Goal: Task Accomplishment & Management: Manage account settings

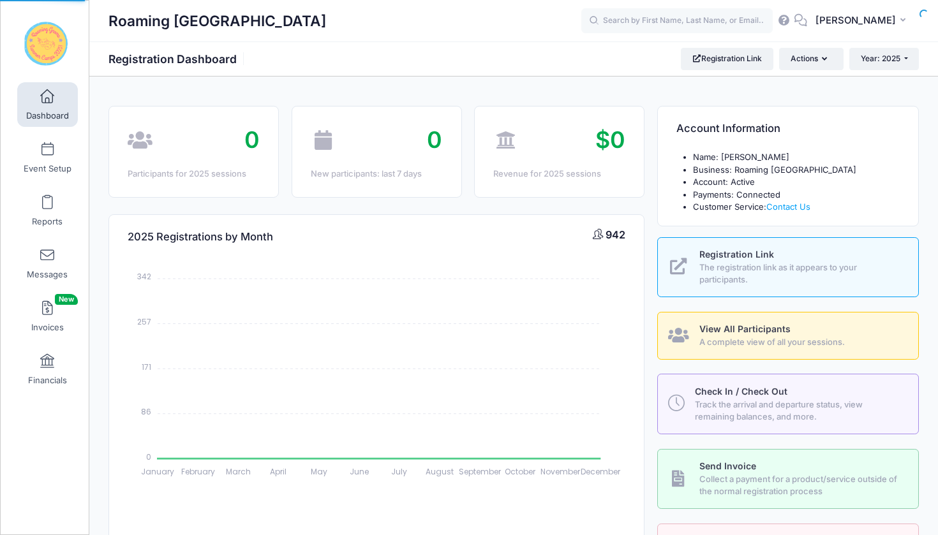
select select
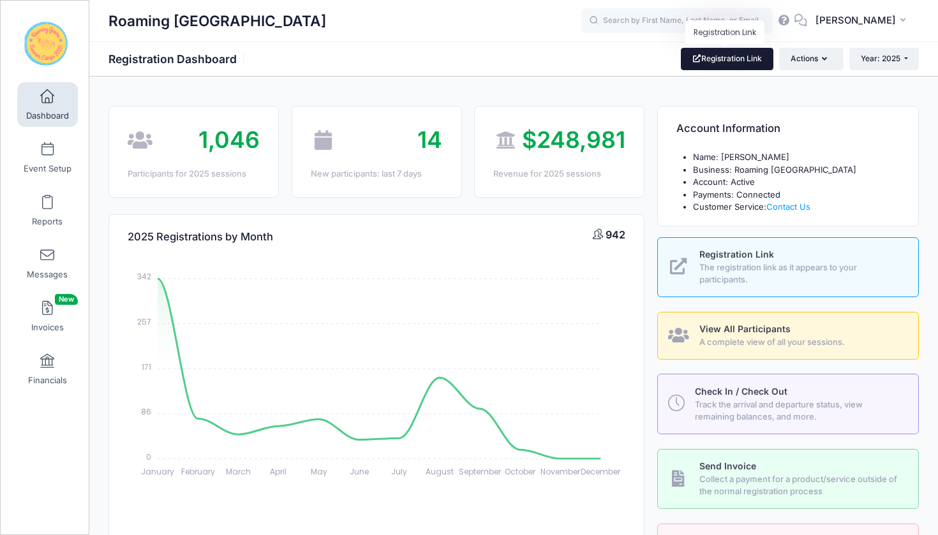
click at [719, 62] on link "Registration Link" at bounding box center [727, 59] width 92 height 22
click at [675, 23] on input "text" at bounding box center [676, 21] width 191 height 26
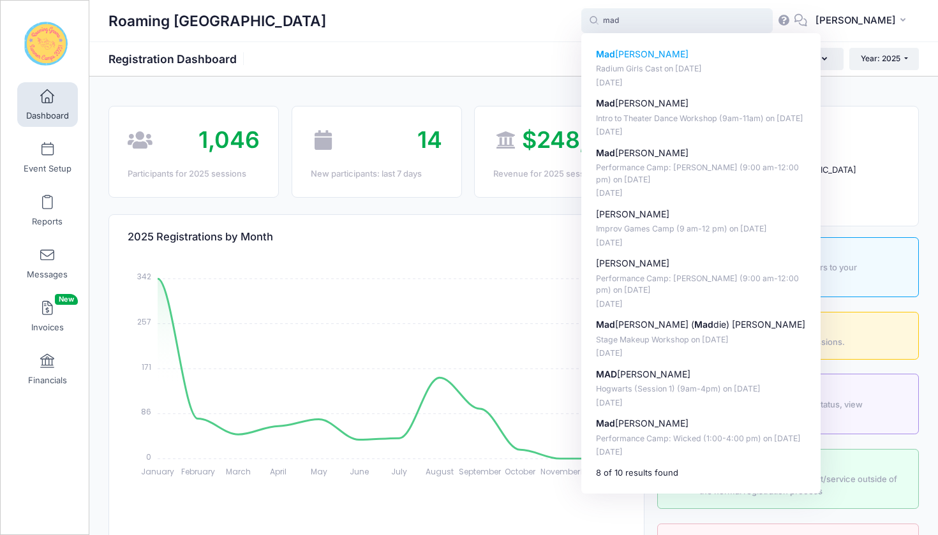
click at [695, 66] on p "Radium Girls Cast on Aug-18, 2025" at bounding box center [701, 69] width 210 height 12
type input "Madalynn Glaze (Radium Girls Cast, Aug-18, 2025)"
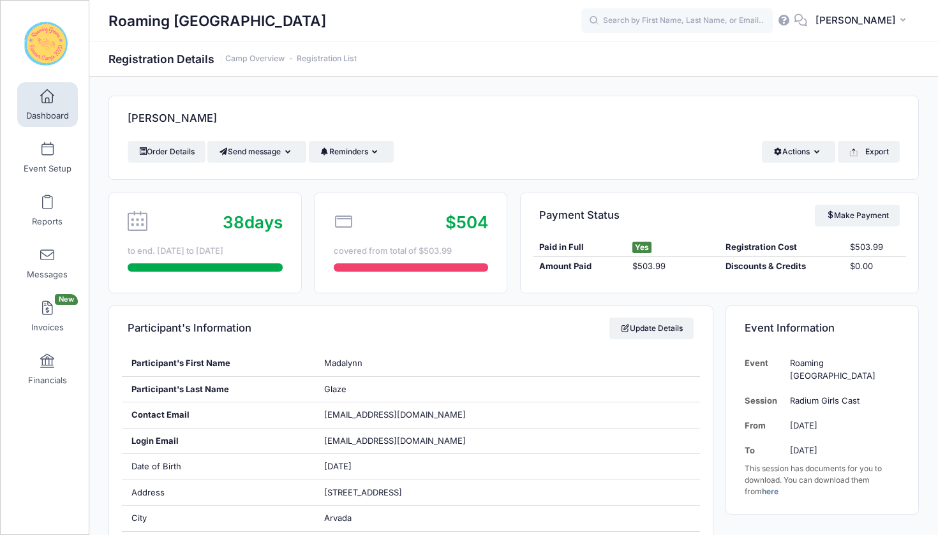
click at [47, 94] on span at bounding box center [47, 97] width 0 height 14
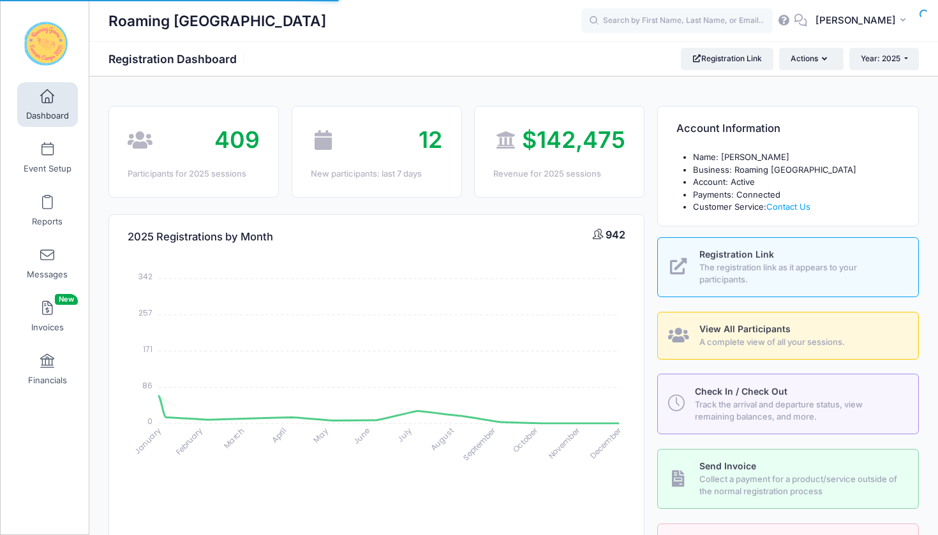
select select
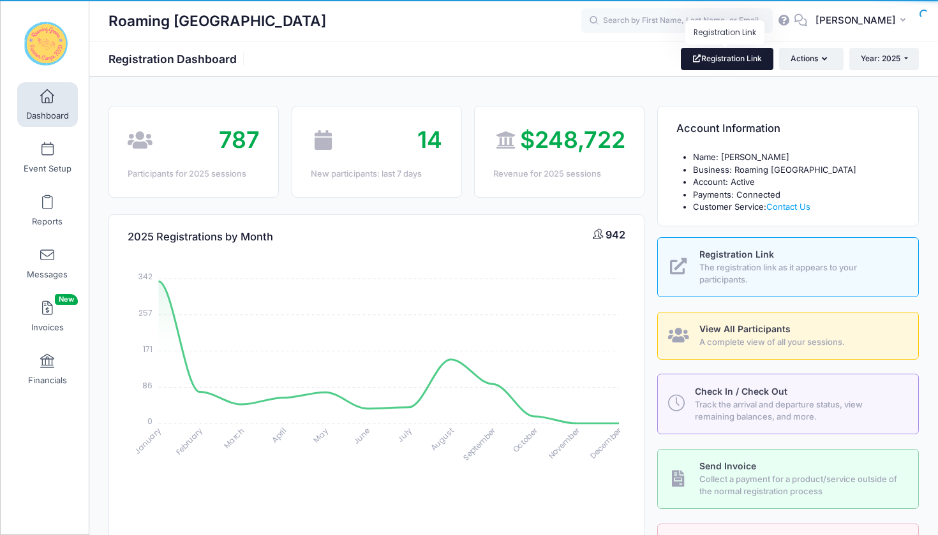
click at [727, 63] on link "Registration Link" at bounding box center [727, 59] width 92 height 22
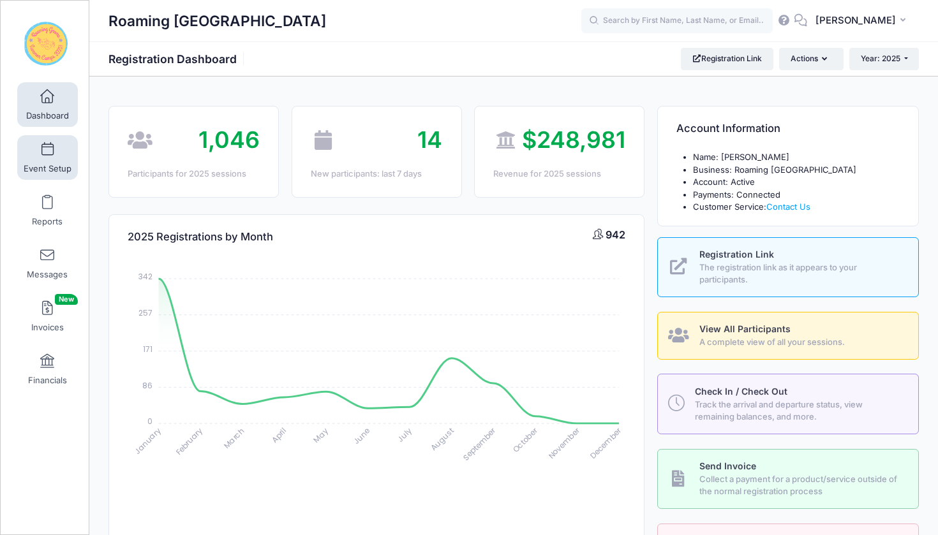
click at [47, 152] on span at bounding box center [47, 150] width 0 height 14
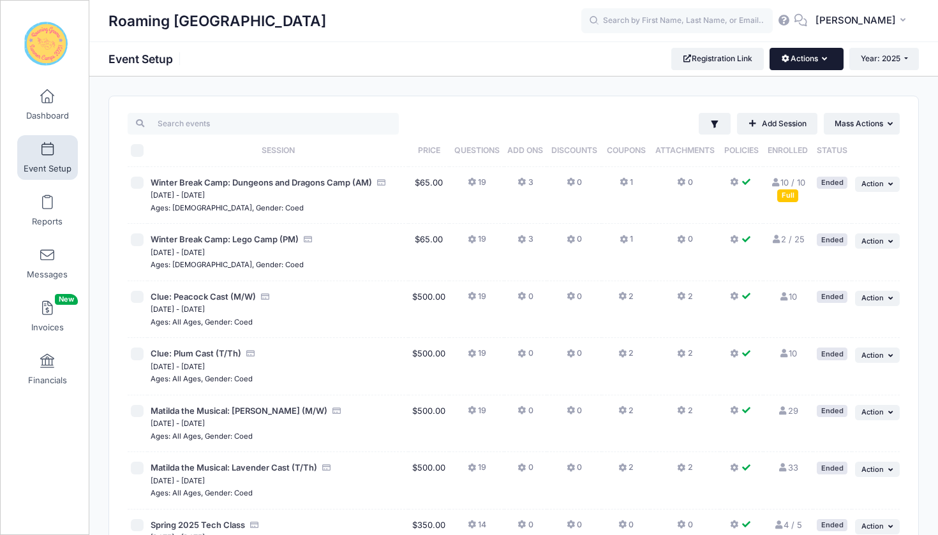
click at [821, 54] on button "Actions" at bounding box center [805, 59] width 73 height 22
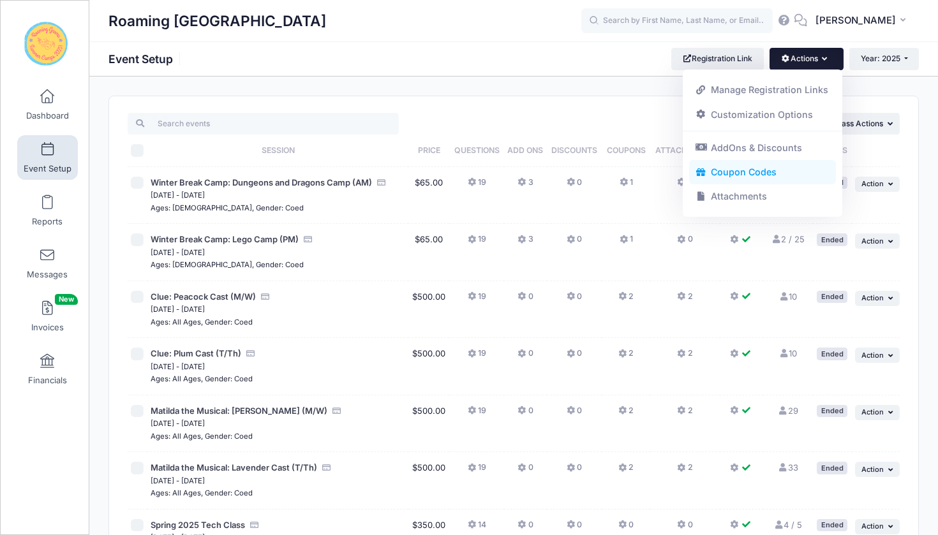
click at [757, 168] on link "Coupon Codes" at bounding box center [762, 172] width 147 height 24
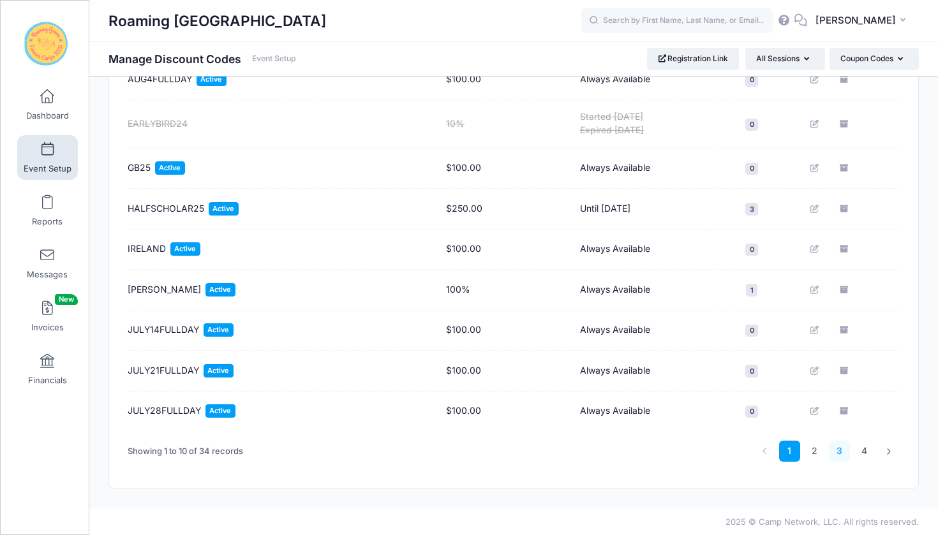
scroll to position [225, 0]
click at [859, 451] on link "4" at bounding box center [863, 451] width 21 height 21
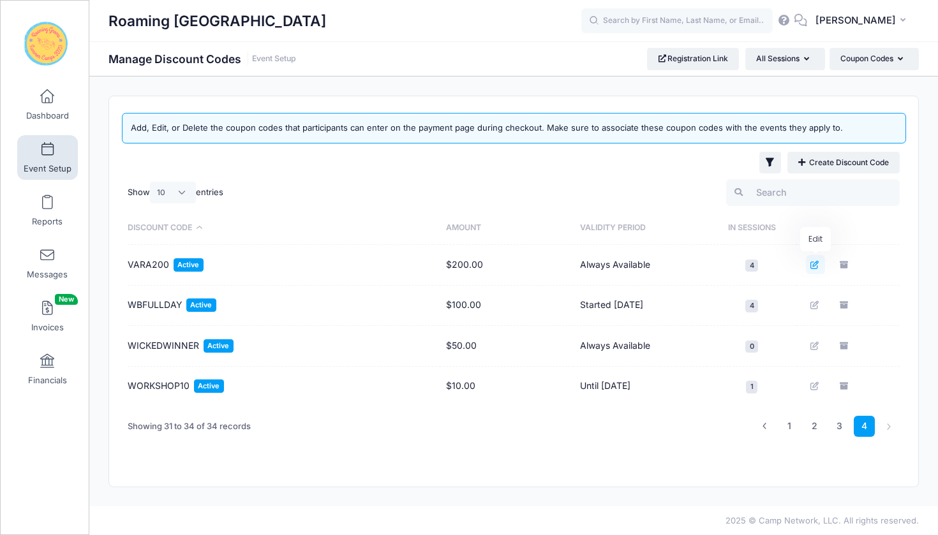
click at [815, 267] on icon "Edit" at bounding box center [815, 265] width 10 height 8
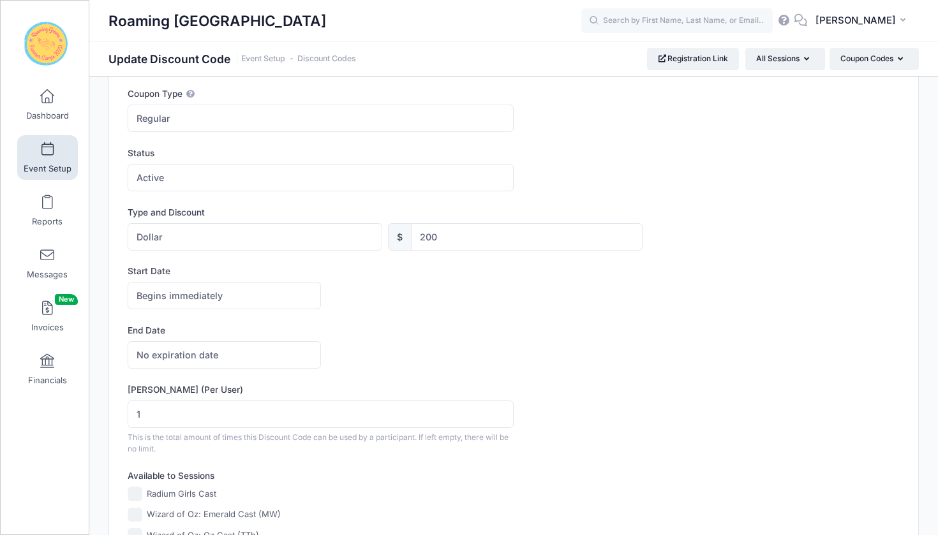
scroll to position [132, 0]
click at [466, 239] on input "200" at bounding box center [526, 238] width 231 height 27
type input "215"
click at [755, 315] on form "Discount Code Text VARA200 Coupon Type Regular Conditional Regular These coupon…" at bounding box center [514, 422] width 772 height 784
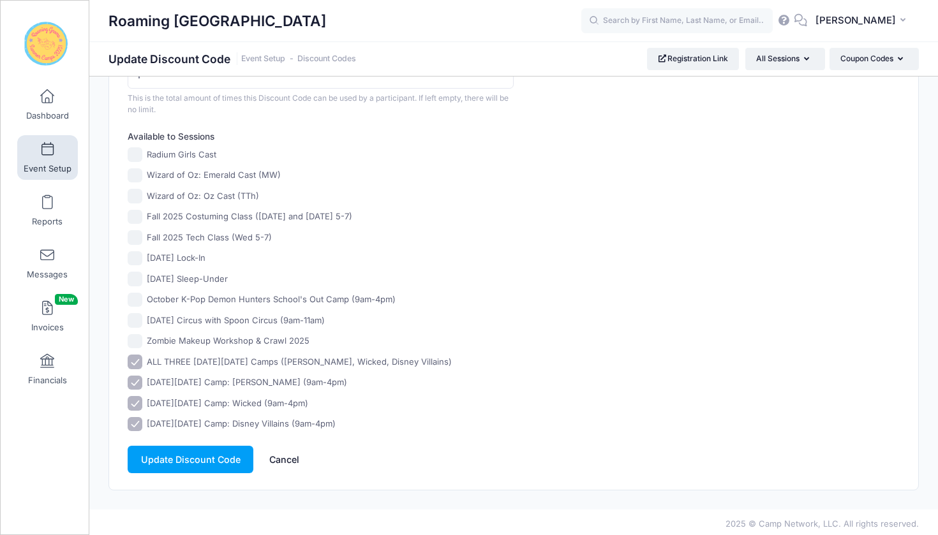
scroll to position [471, 0]
click at [170, 454] on button "Update Discount Code" at bounding box center [191, 460] width 126 height 27
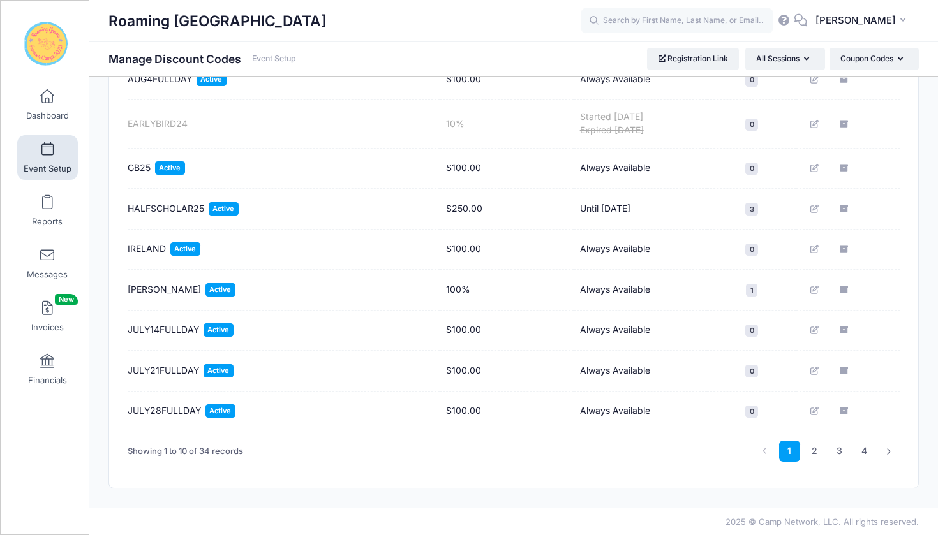
scroll to position [225, 0]
click at [864, 450] on link "4" at bounding box center [863, 451] width 21 height 21
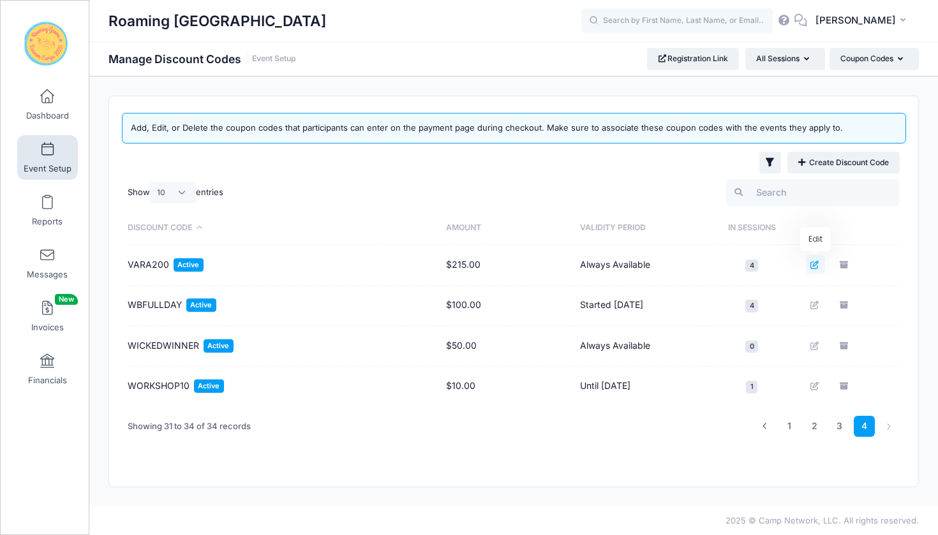
click at [815, 266] on icon "Edit" at bounding box center [815, 265] width 10 height 8
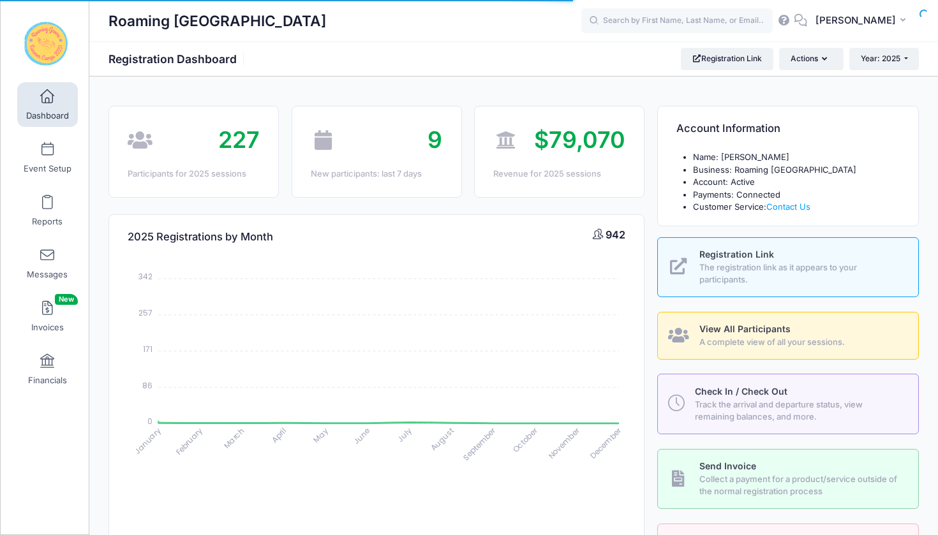
select select
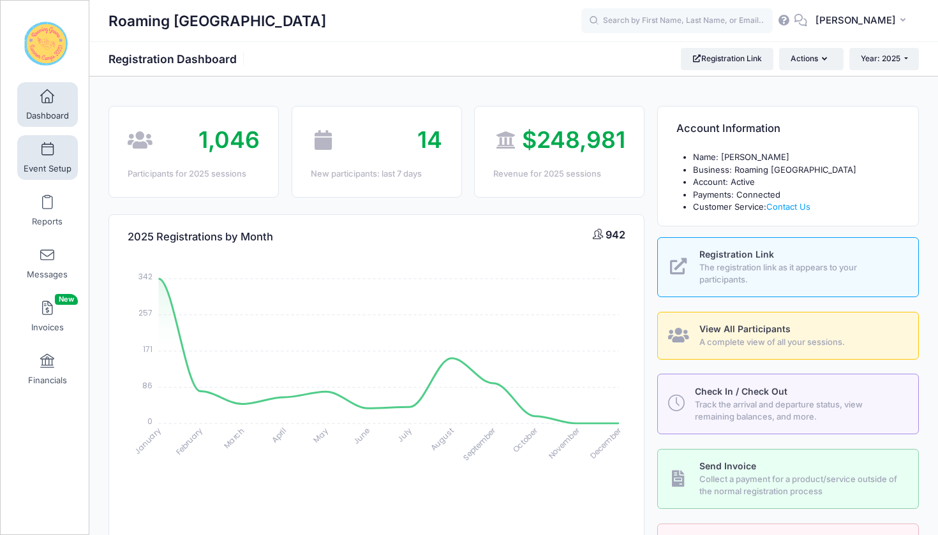
click at [47, 150] on span at bounding box center [47, 150] width 0 height 14
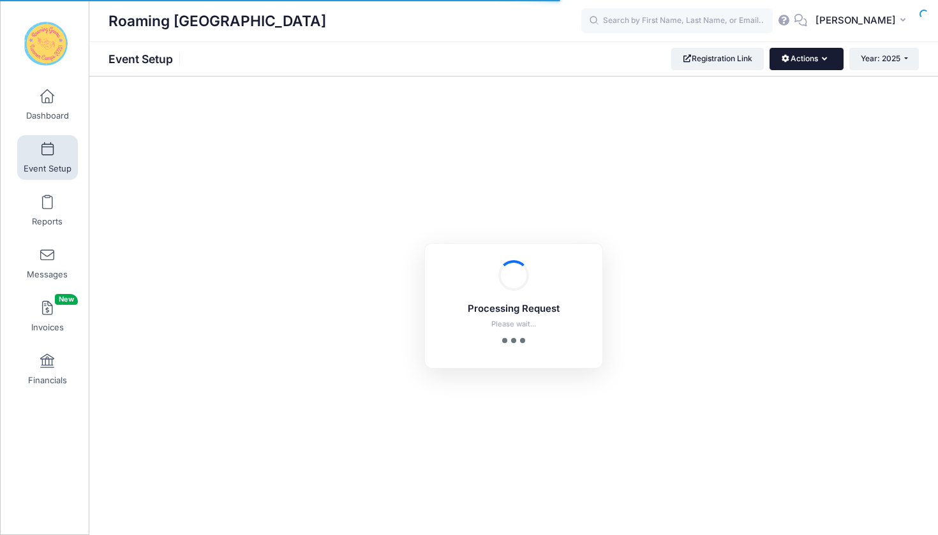
click at [815, 59] on button "Actions" at bounding box center [805, 59] width 73 height 22
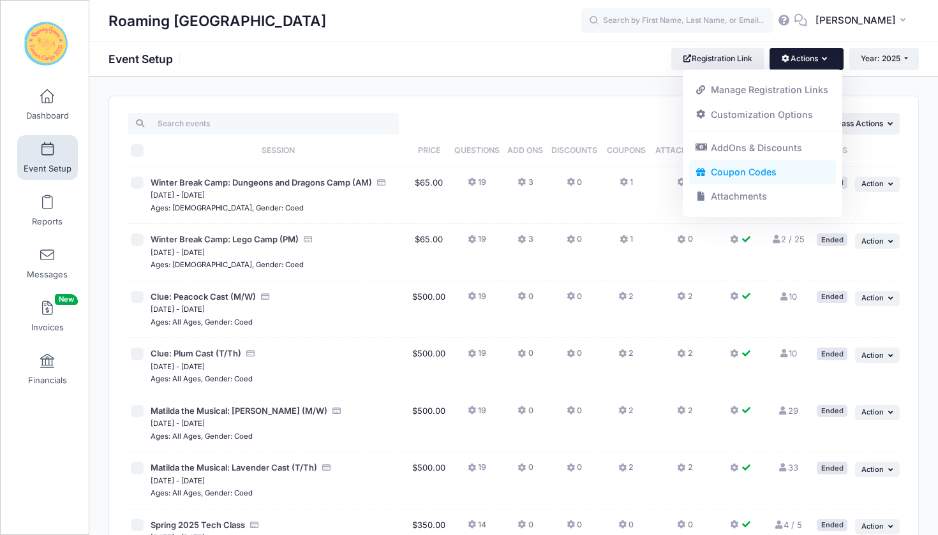
click at [766, 166] on link "Coupon Codes" at bounding box center [762, 172] width 147 height 24
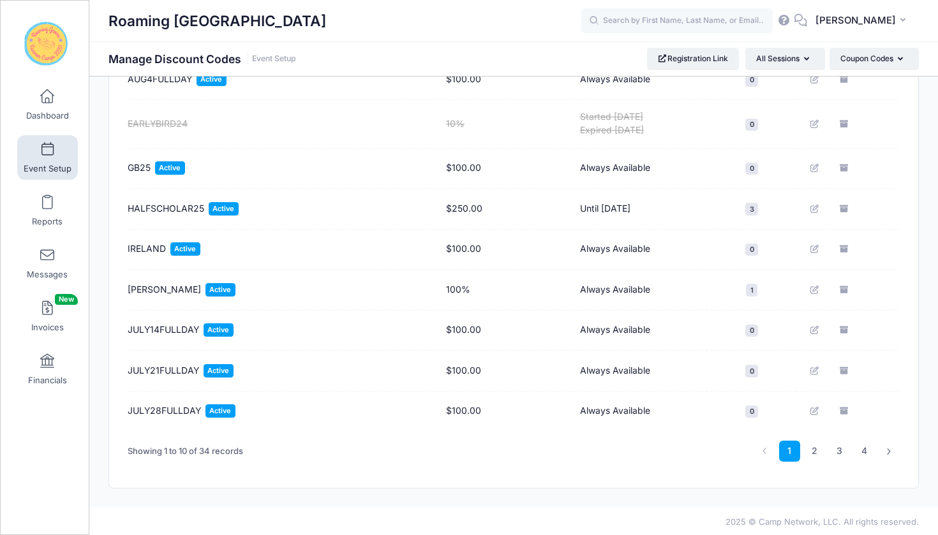
scroll to position [225, 0]
click at [864, 456] on link "4" at bounding box center [863, 451] width 21 height 21
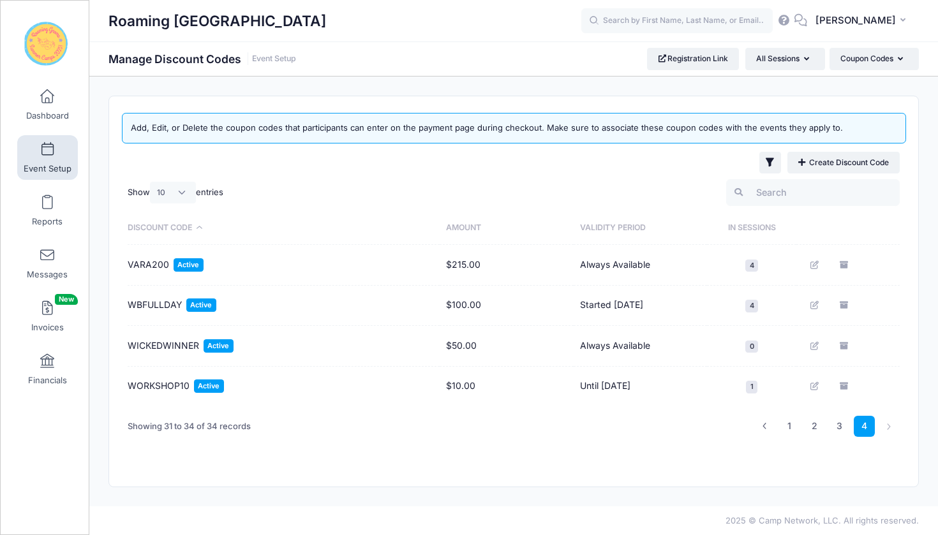
scroll to position [0, 0]
click at [815, 267] on icon "Edit" at bounding box center [815, 265] width 10 height 8
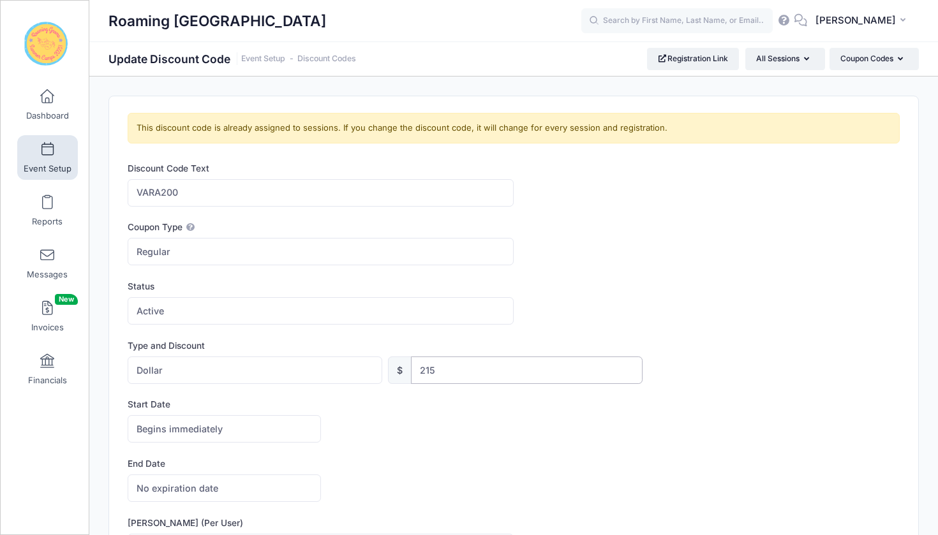
click at [456, 372] on input "215" at bounding box center [526, 370] width 231 height 27
type input "2"
type input "110"
click at [683, 424] on div "Begins immediately Begins on Begins immediately America/New York America/Los An…" at bounding box center [514, 428] width 772 height 27
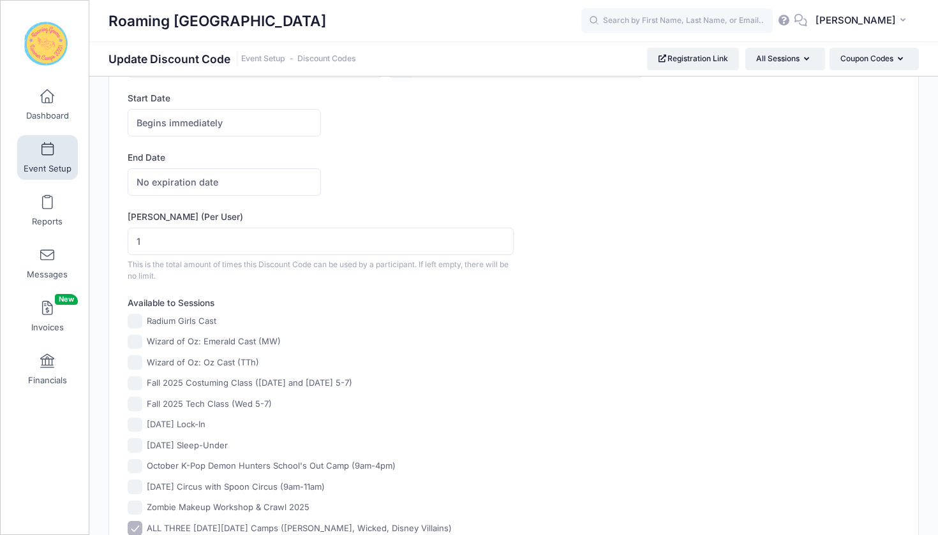
scroll to position [307, 0]
click at [254, 246] on input "1" at bounding box center [321, 240] width 386 height 27
type input "2"
click at [369, 318] on div "Radium Girls Cast" at bounding box center [321, 320] width 386 height 15
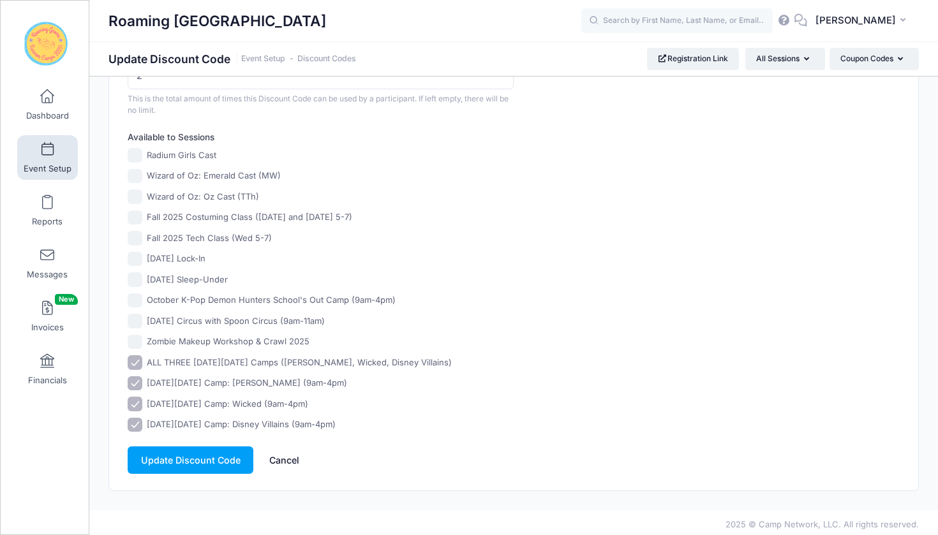
scroll to position [471, 0]
click at [207, 460] on button "Update Discount Code" at bounding box center [191, 460] width 126 height 27
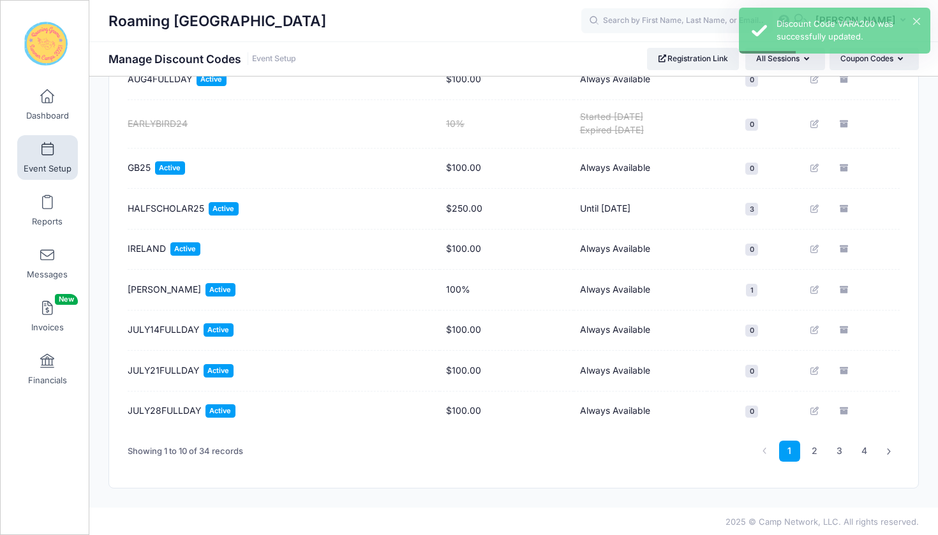
scroll to position [225, 0]
click at [886, 450] on icon at bounding box center [888, 451] width 7 height 7
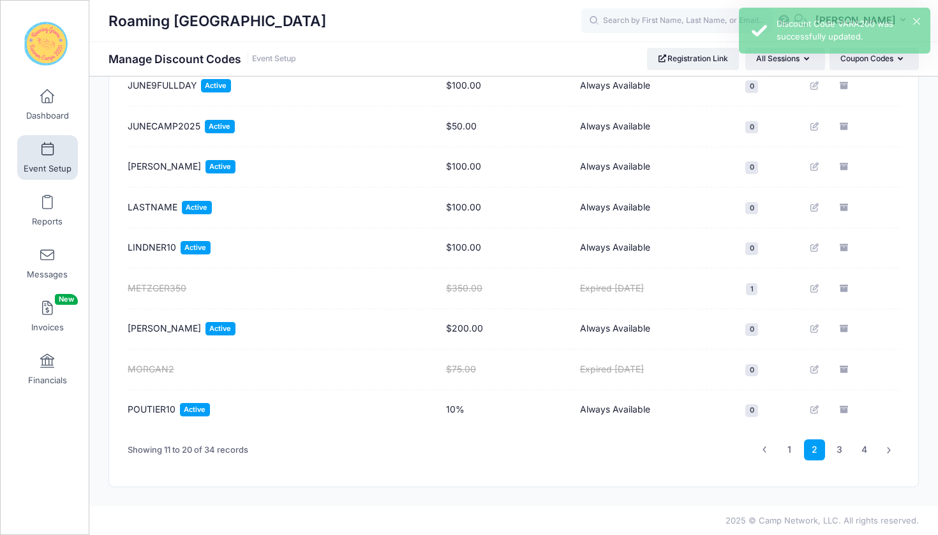
scroll to position [219, 0]
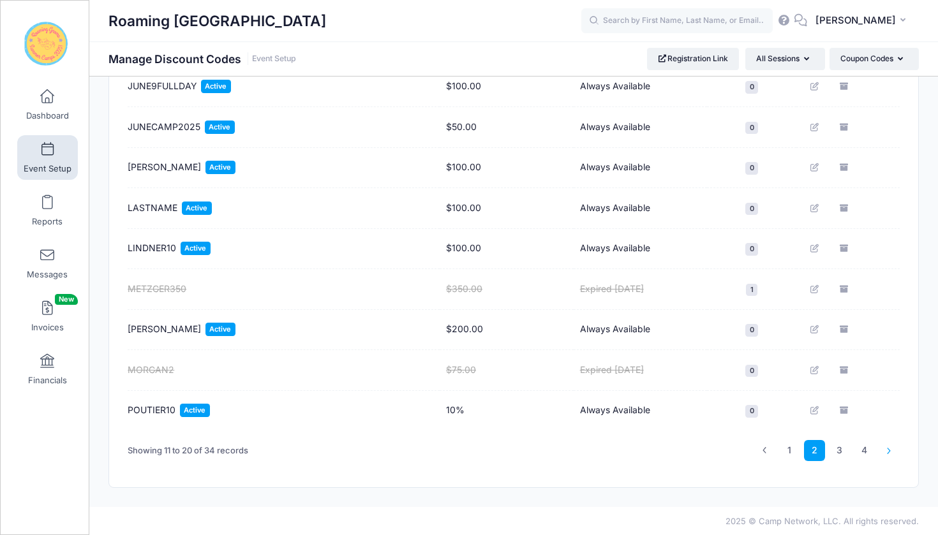
click at [886, 450] on icon at bounding box center [888, 450] width 7 height 7
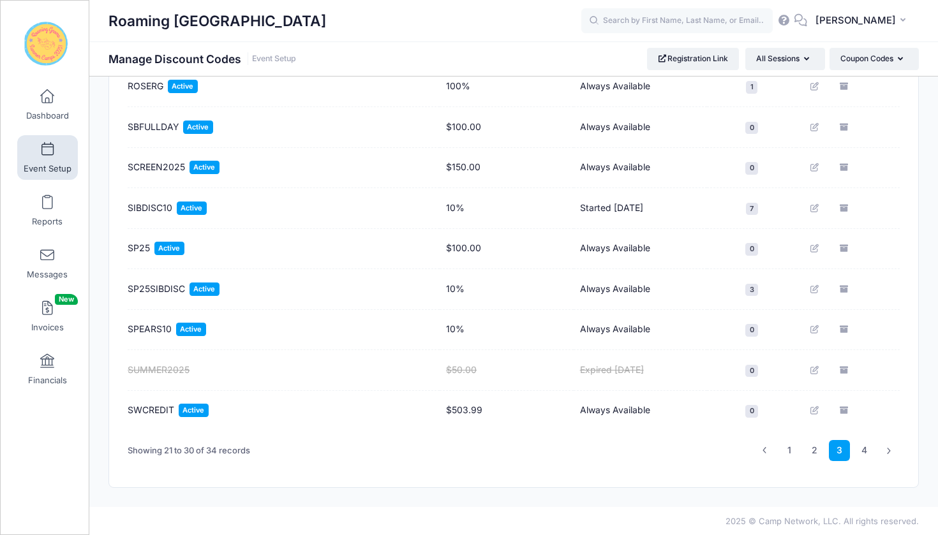
click at [886, 450] on icon at bounding box center [888, 450] width 7 height 7
